Goal: Task Accomplishment & Management: Use online tool/utility

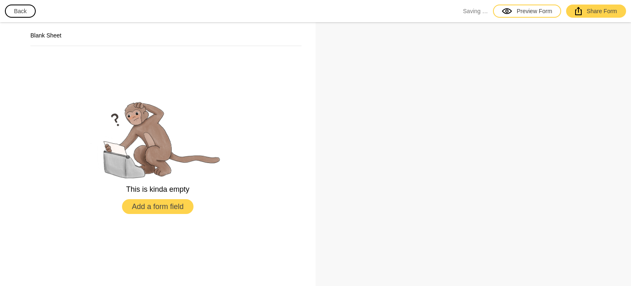
click at [174, 206] on button "Add a form field" at bounding box center [158, 206] width 72 height 15
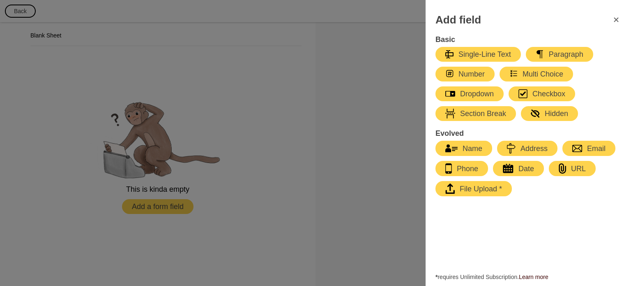
click at [615, 21] on icon "FormClose" at bounding box center [616, 20] width 4 height 4
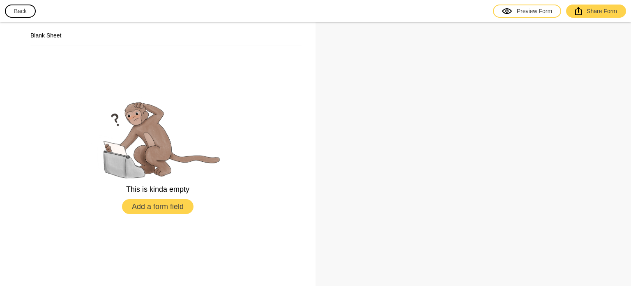
click at [19, 8] on button "Back" at bounding box center [20, 11] width 31 height 13
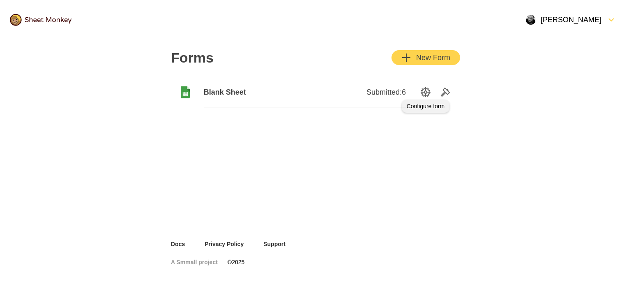
click at [423, 90] on icon "SettingsOption" at bounding box center [426, 92] width 10 height 10
click at [215, 90] on span "Blank Sheet" at bounding box center [254, 92] width 101 height 10
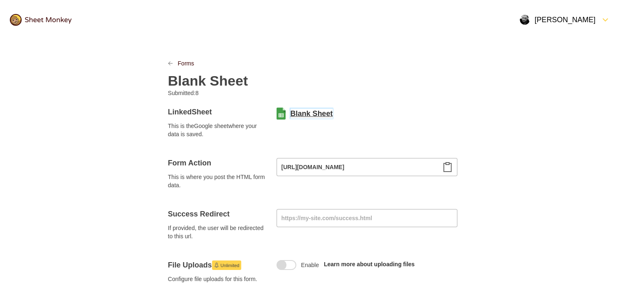
click at [308, 111] on link "Blank Sheet" at bounding box center [312, 113] width 42 height 10
click at [311, 110] on link "Blank Sheet" at bounding box center [312, 113] width 42 height 10
click at [569, 15] on div "[PERSON_NAME]" at bounding box center [558, 20] width 76 height 10
